Goal: Find specific page/section: Find specific page/section

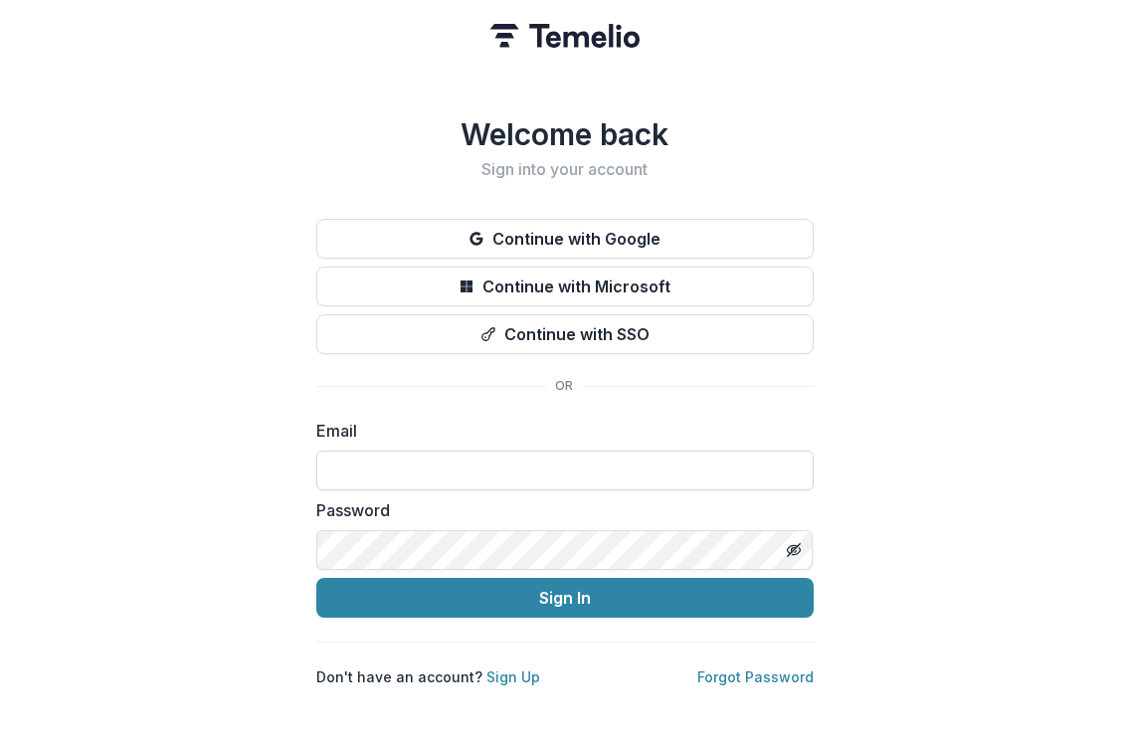
click at [490, 466] on input at bounding box center [564, 471] width 497 height 40
type input "**********"
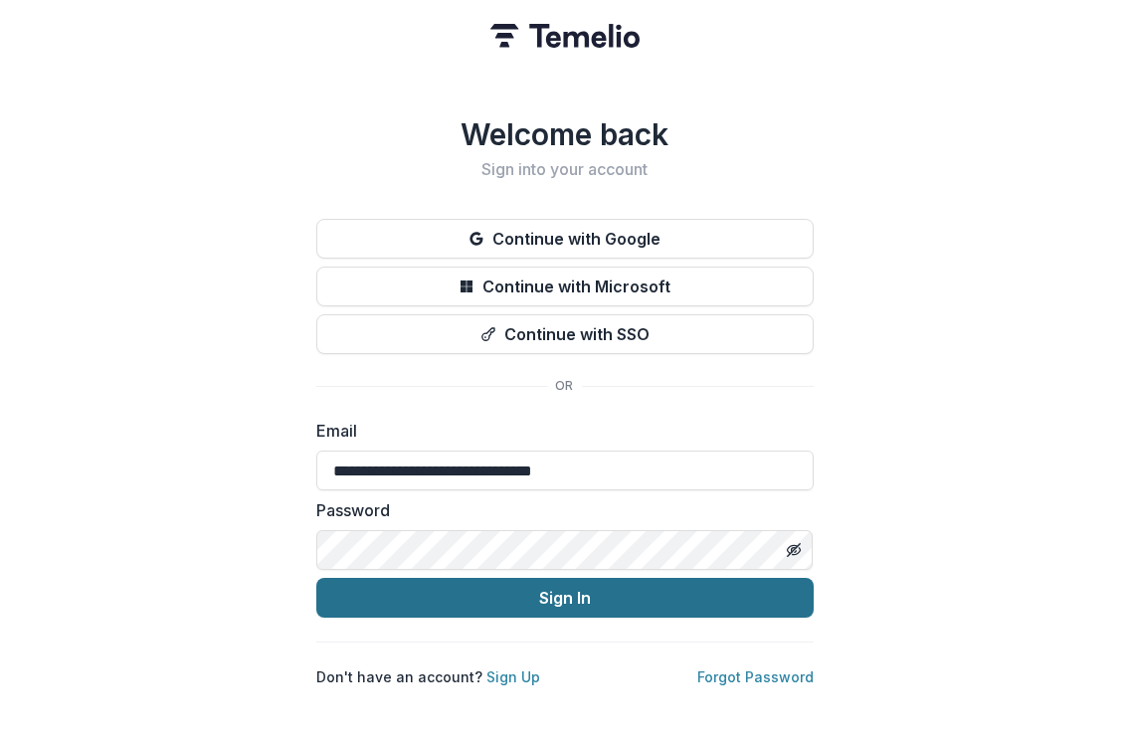
click at [423, 585] on button "Sign In" at bounding box center [564, 598] width 497 height 40
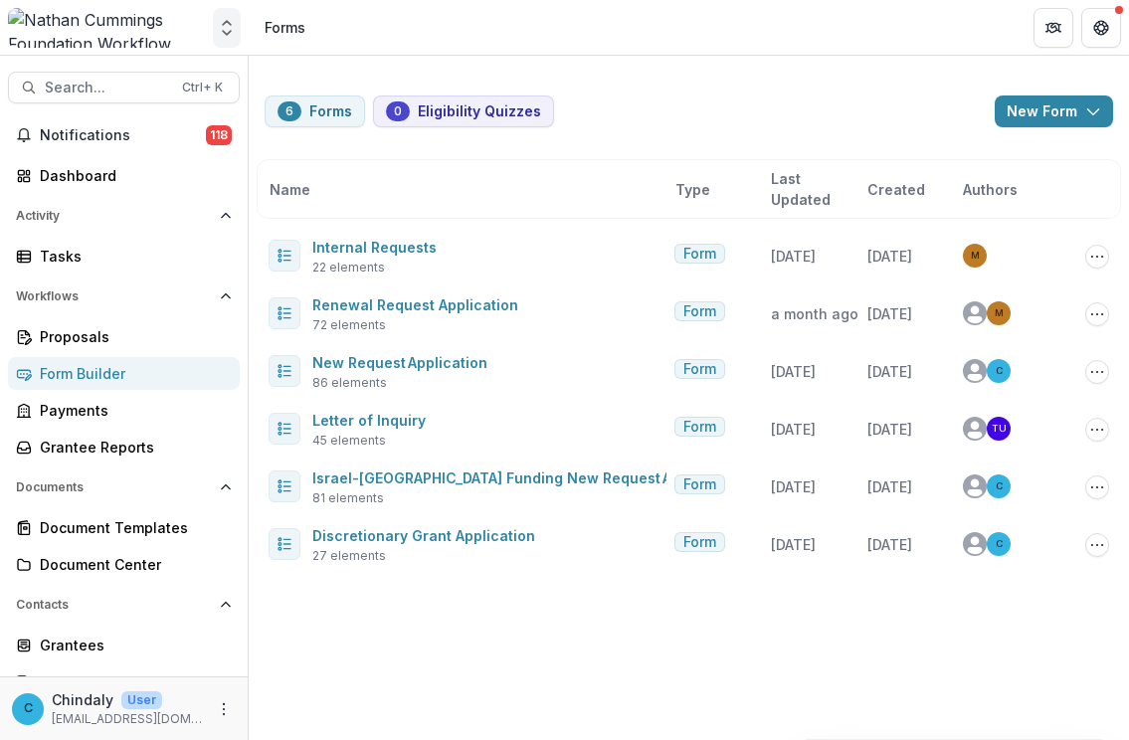
click at [219, 18] on icon "Open entity switcher" at bounding box center [227, 28] width 20 height 20
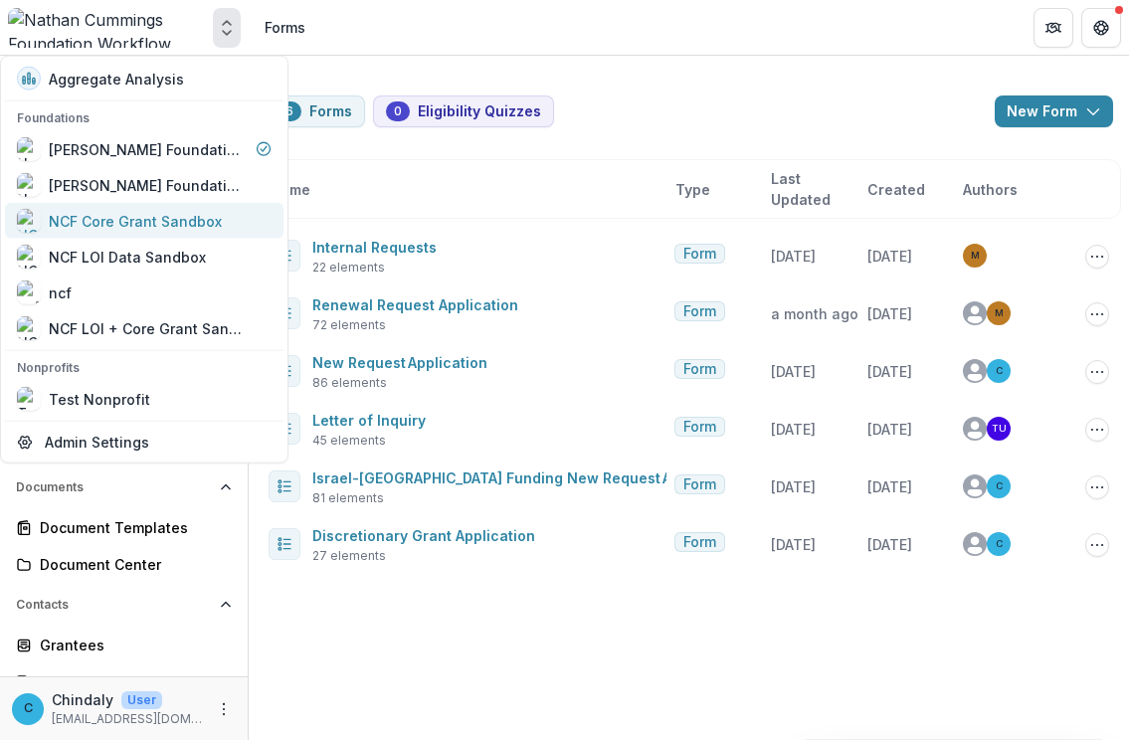
click at [138, 219] on div "NCF Core Grant Sandbox" at bounding box center [135, 220] width 173 height 21
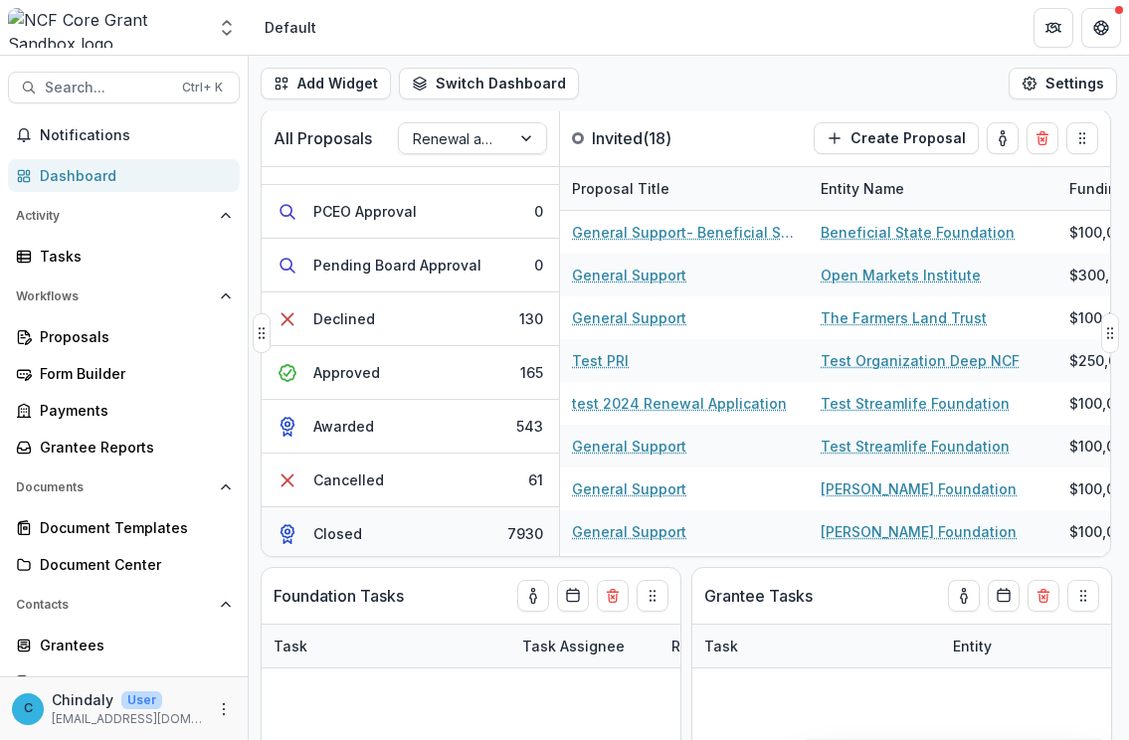
scroll to position [3, 0]
click at [353, 523] on div "Closed" at bounding box center [337, 532] width 49 height 21
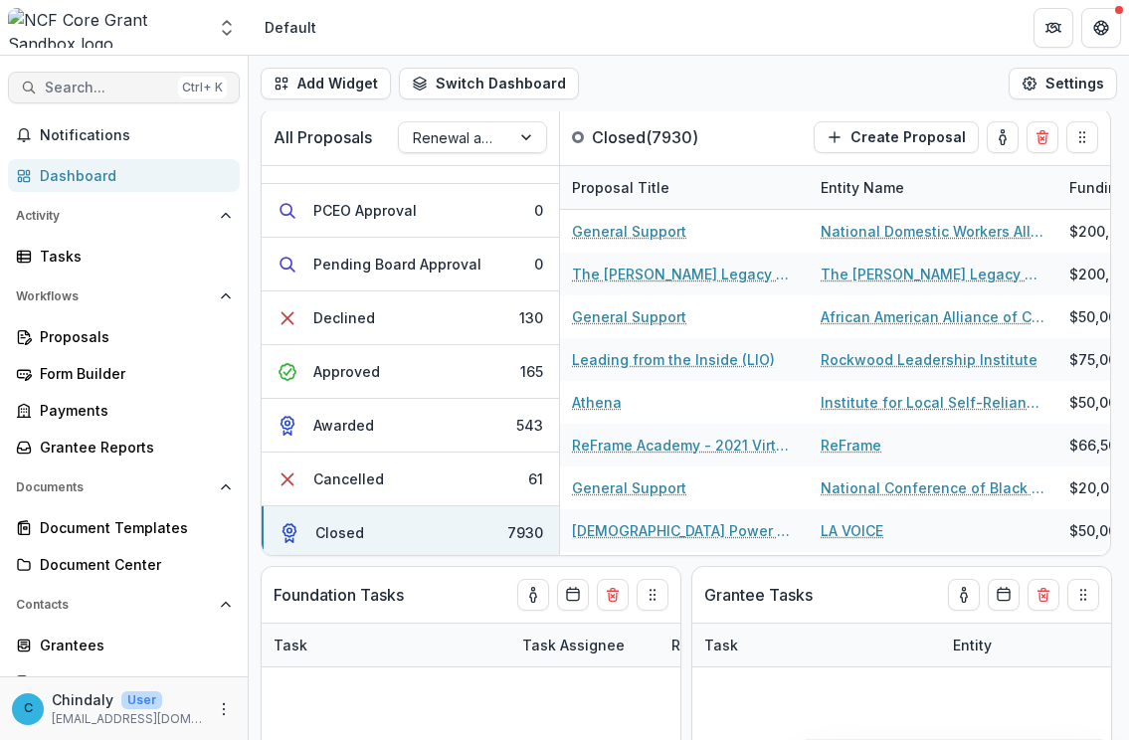
click at [65, 84] on span "Search..." at bounding box center [107, 88] width 125 height 17
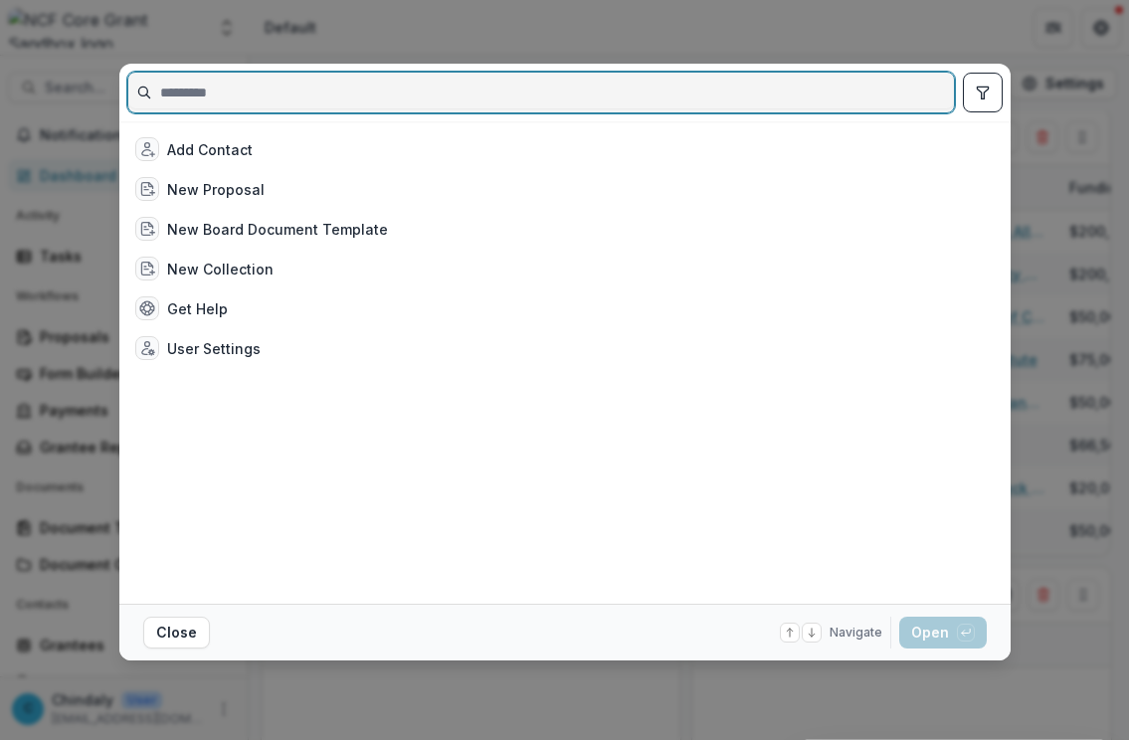
click at [686, 82] on input at bounding box center [541, 93] width 826 height 32
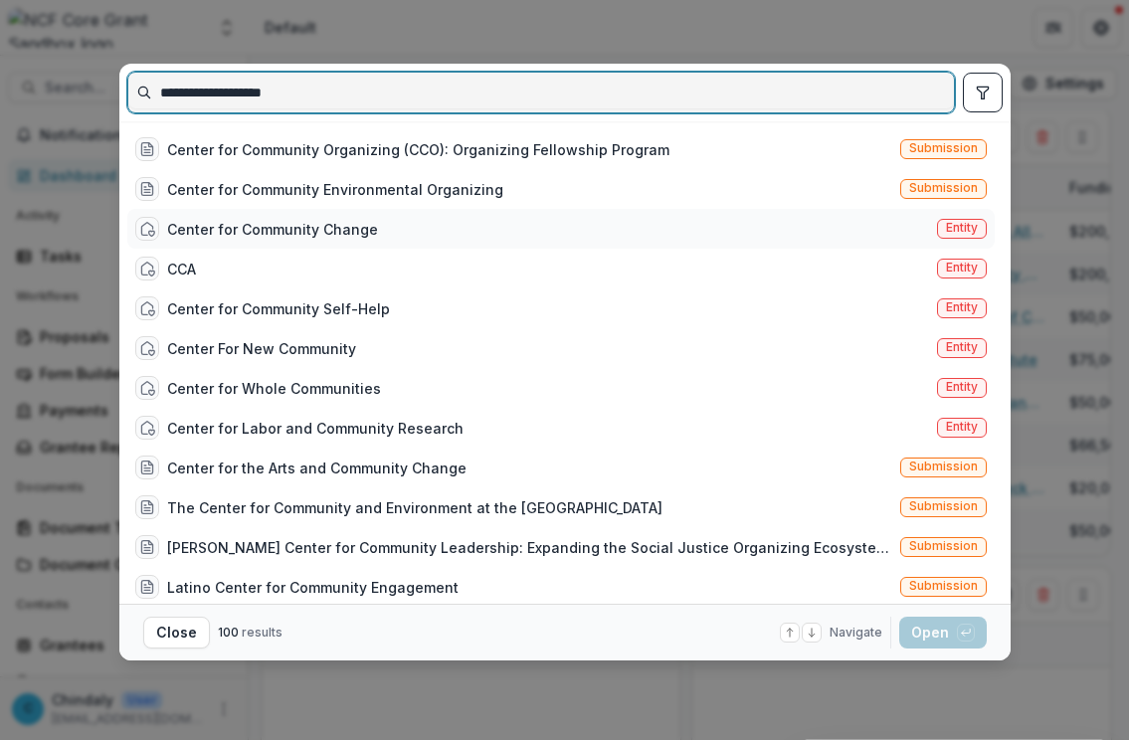
type input "**********"
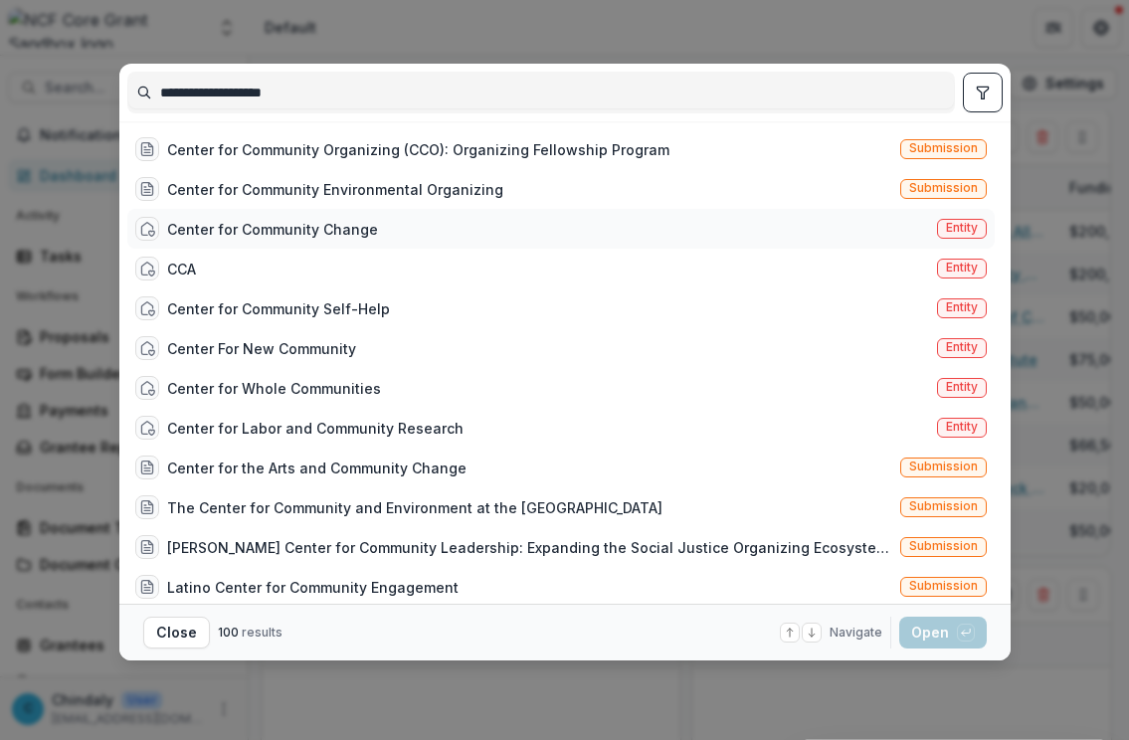
click at [955, 224] on span "Entity" at bounding box center [962, 228] width 32 height 14
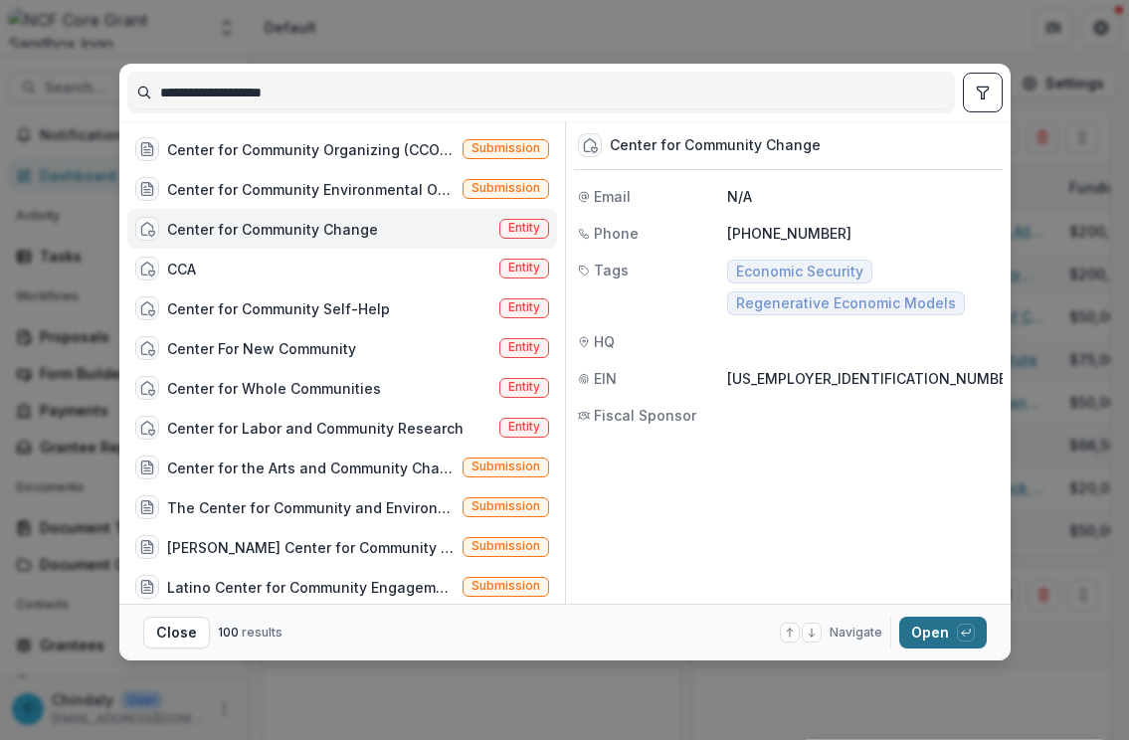
click at [977, 629] on button "Open with enter key" at bounding box center [943, 633] width 88 height 32
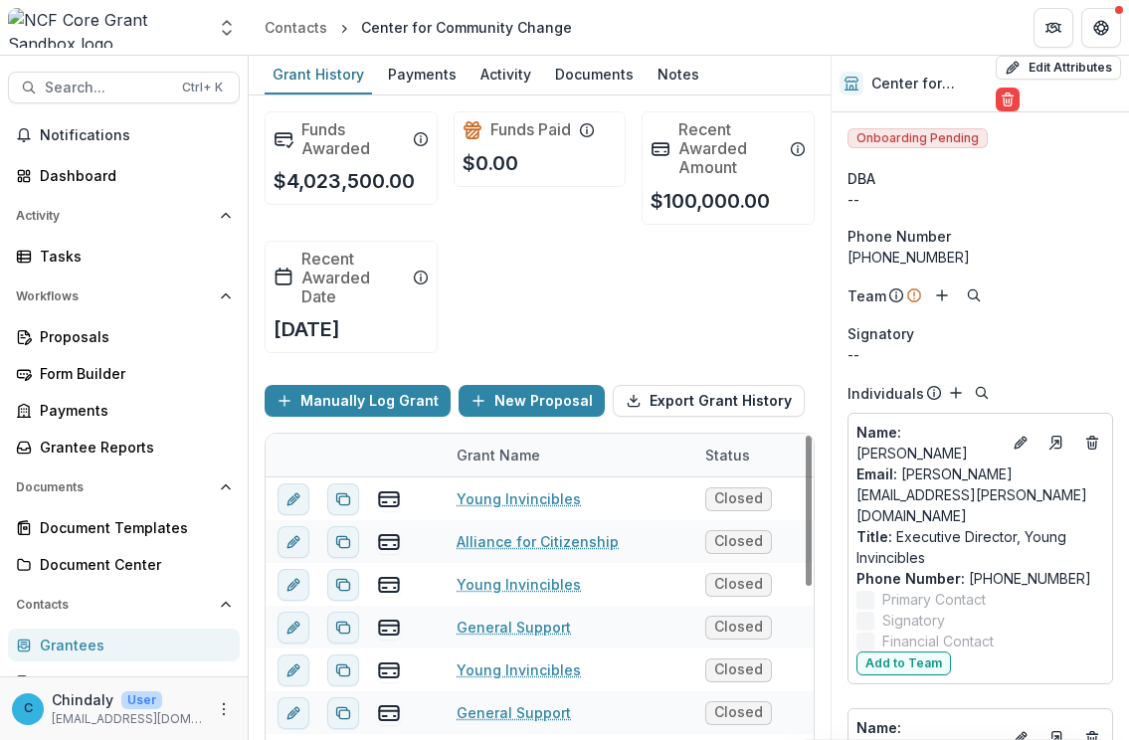
click at [468, 456] on div "Grant Name" at bounding box center [498, 455] width 107 height 21
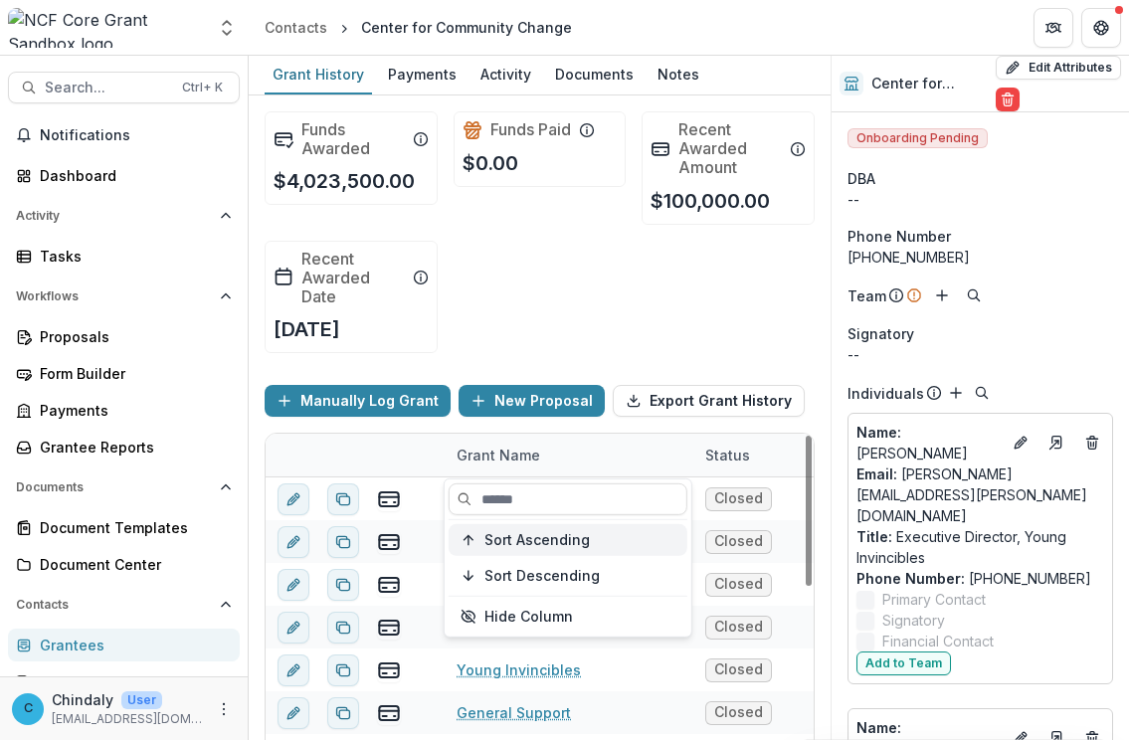
click at [508, 542] on span "Sort Ascending" at bounding box center [536, 539] width 105 height 17
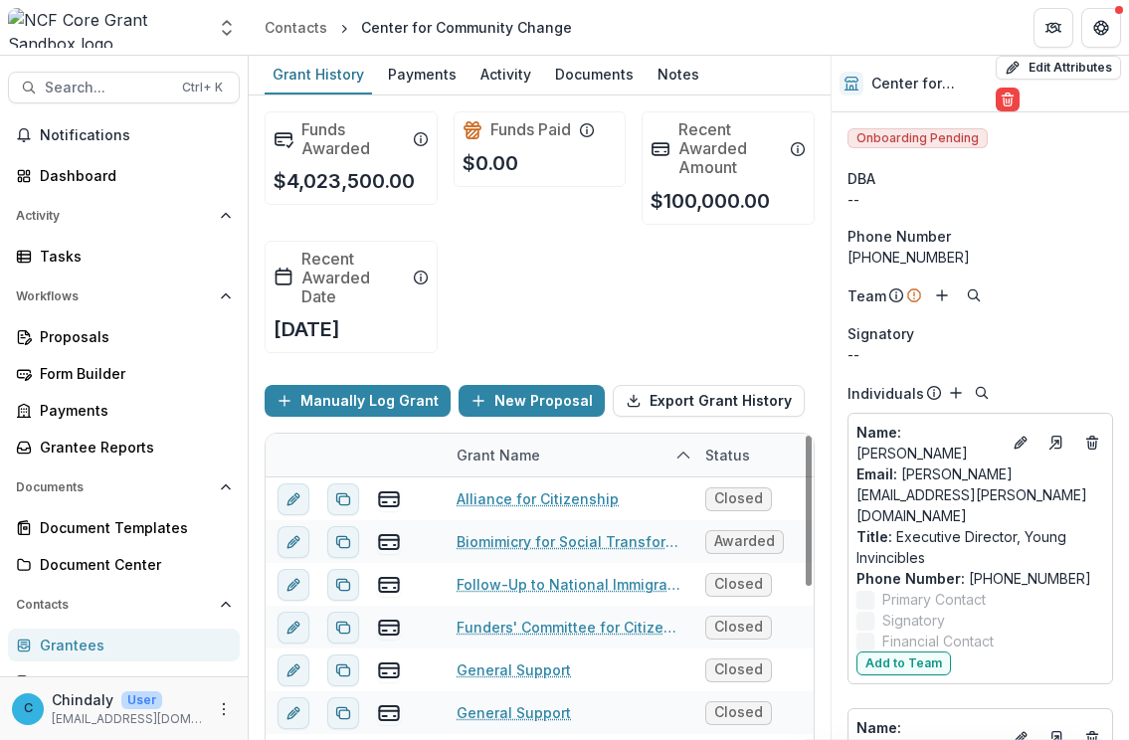
click at [652, 319] on div "Funds Awarded $4,023,500.00 Funds Paid $0.00 Recent Awarded Amount $100,000.00 …" at bounding box center [540, 233] width 550 height 274
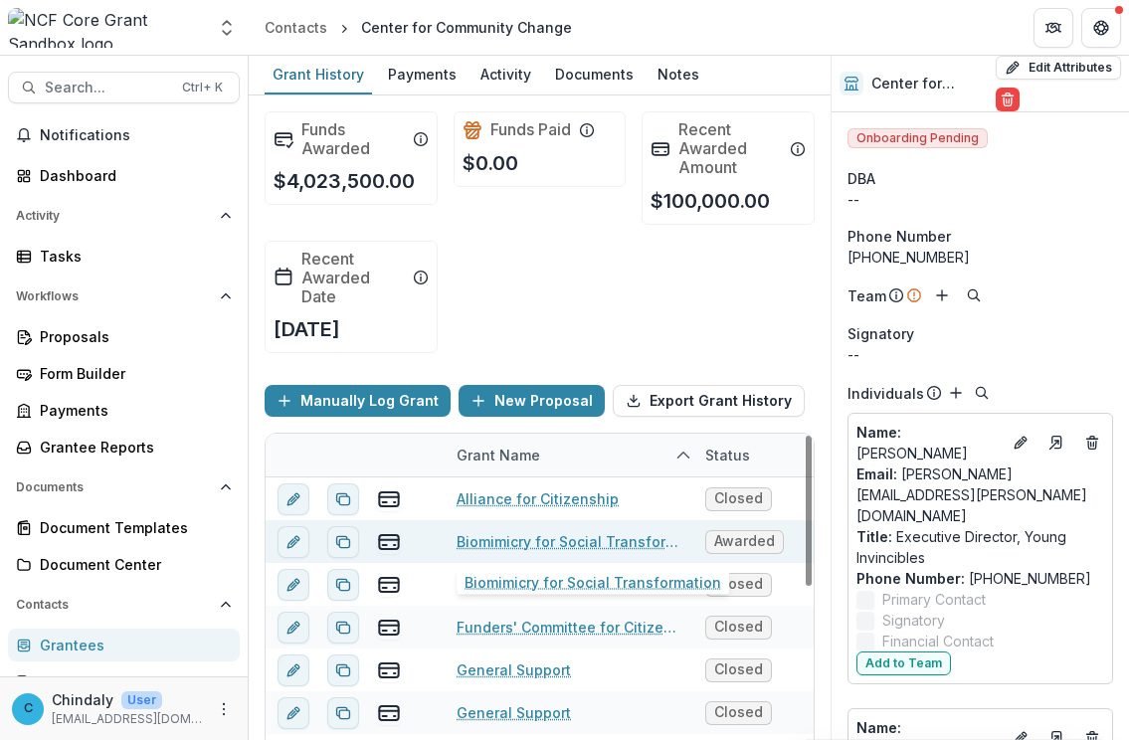
click at [544, 540] on link "Biomimicry for Social Transformation" at bounding box center [569, 541] width 225 height 21
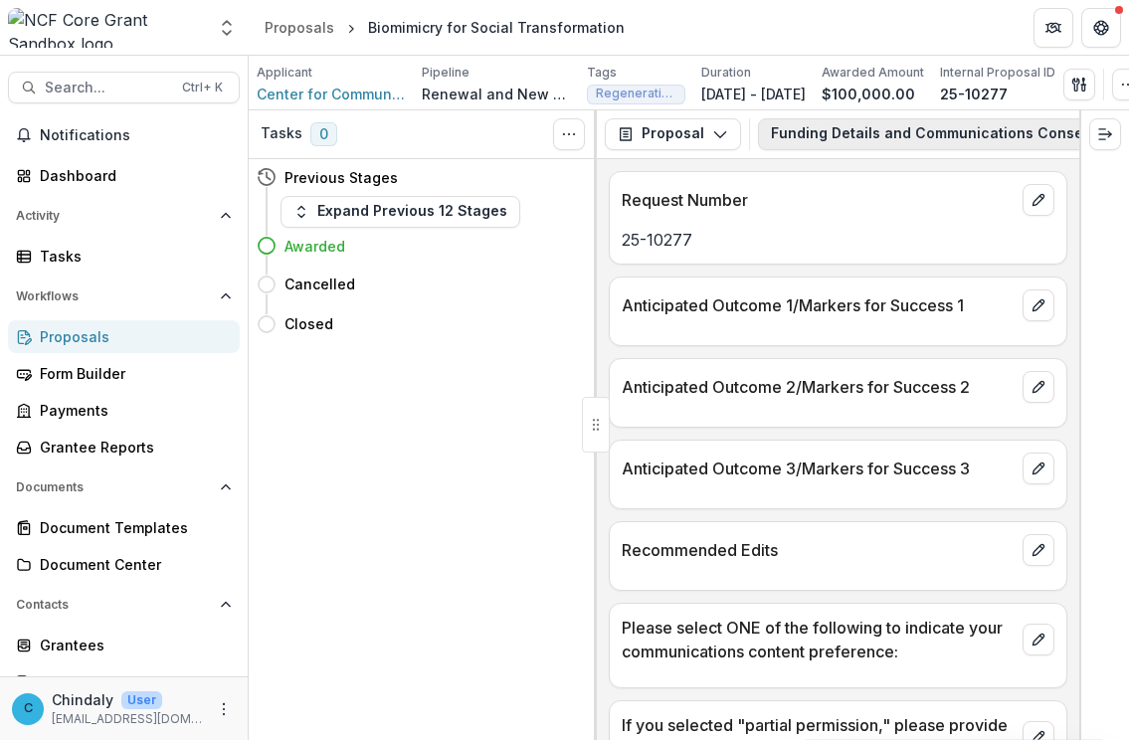
click at [859, 137] on button "Funding Details and Communications Consent 3" at bounding box center [958, 134] width 401 height 32
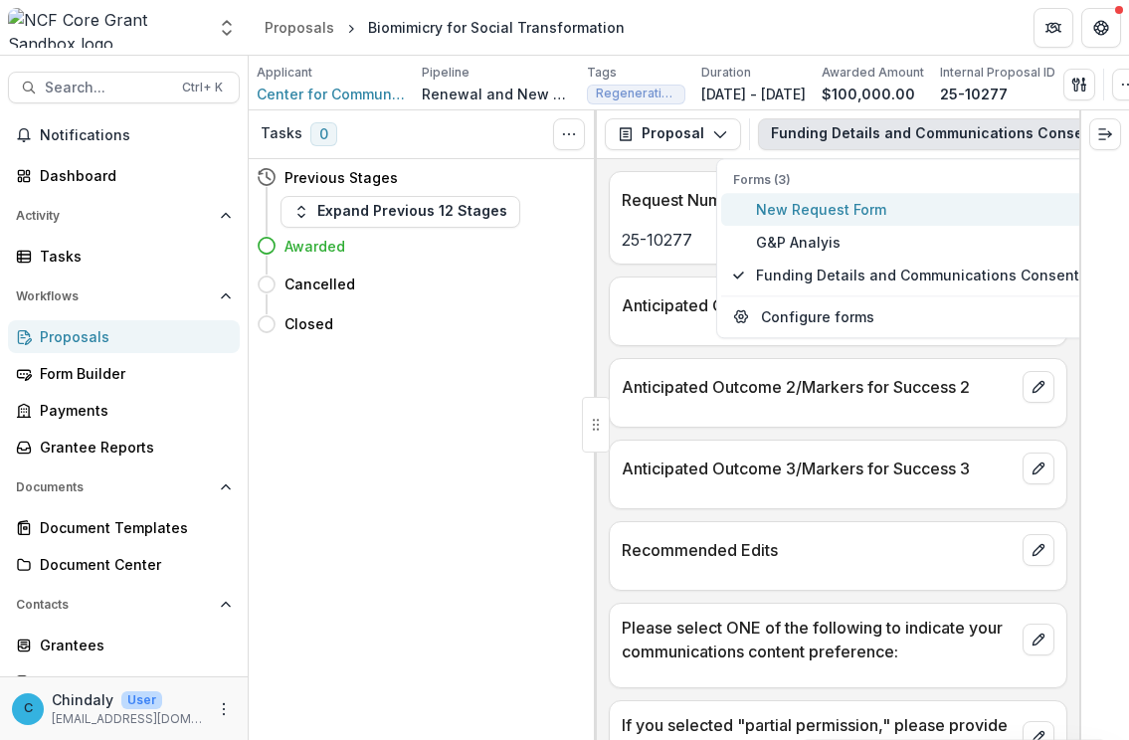
click at [842, 218] on span "New Request Form" at bounding box center [917, 209] width 323 height 21
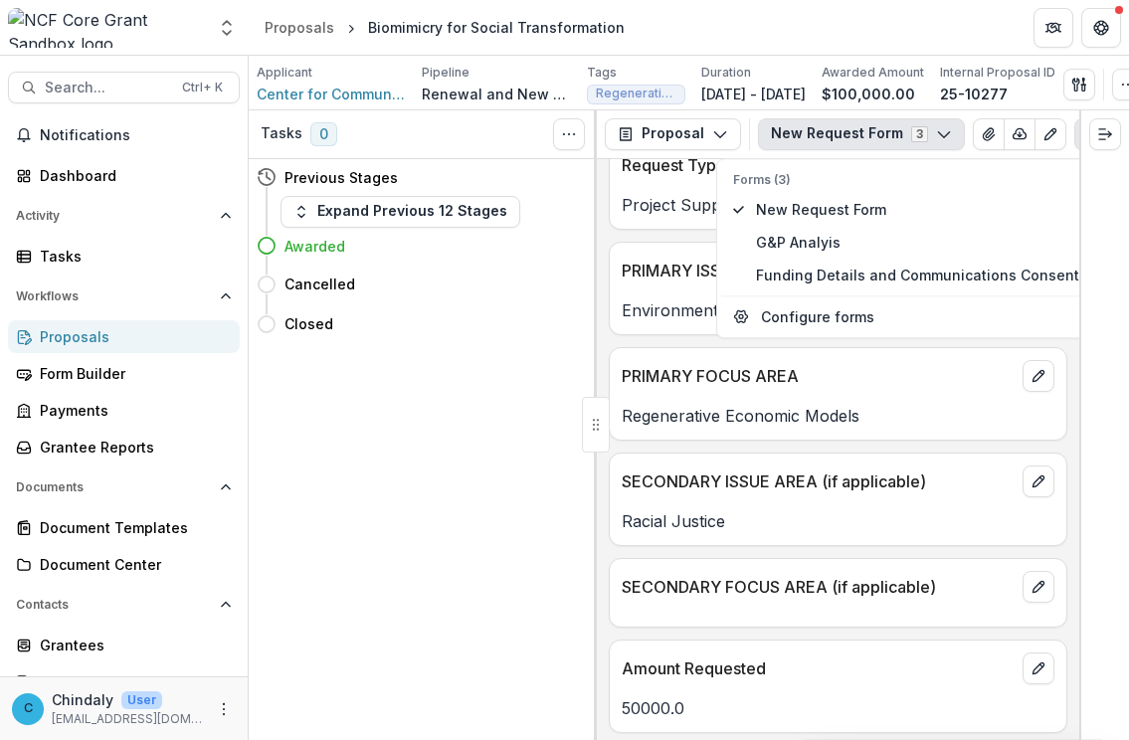
scroll to position [247, 0]
